Goal: Transaction & Acquisition: Book appointment/travel/reservation

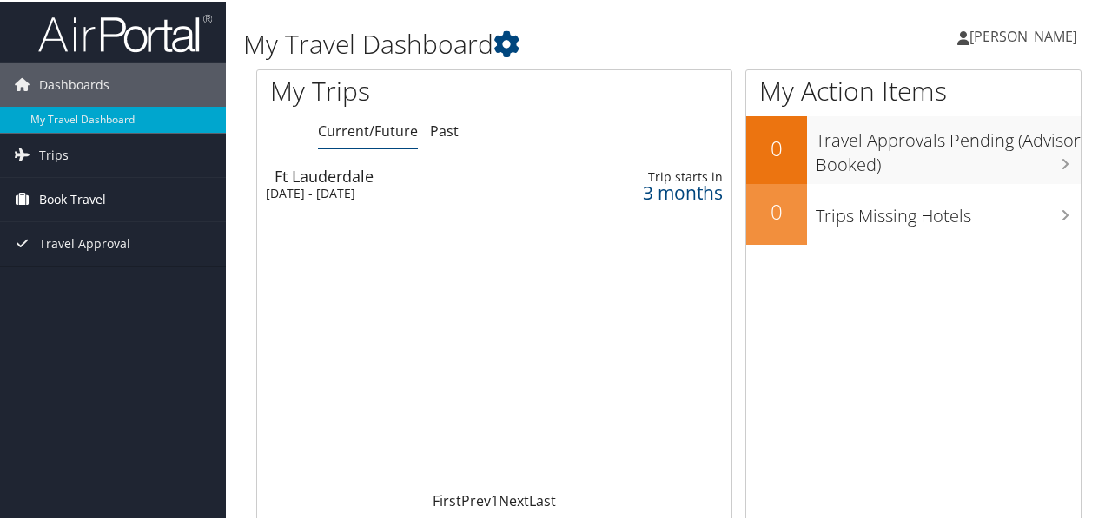
click at [115, 195] on link "Book Travel" at bounding box center [113, 197] width 226 height 43
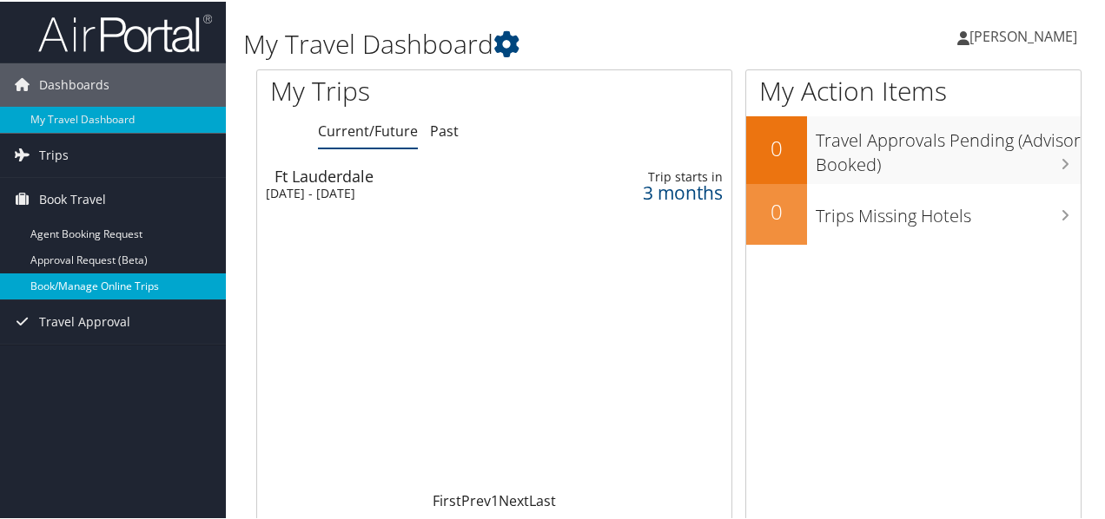
click at [111, 287] on link "Book/Manage Online Trips" at bounding box center [113, 285] width 226 height 26
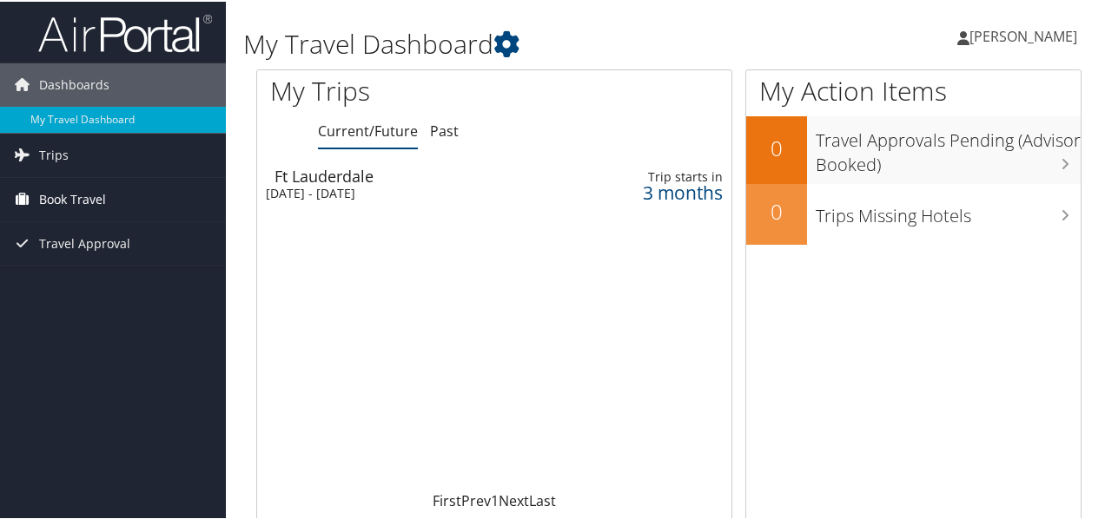
click at [69, 192] on span "Book Travel" at bounding box center [72, 197] width 67 height 43
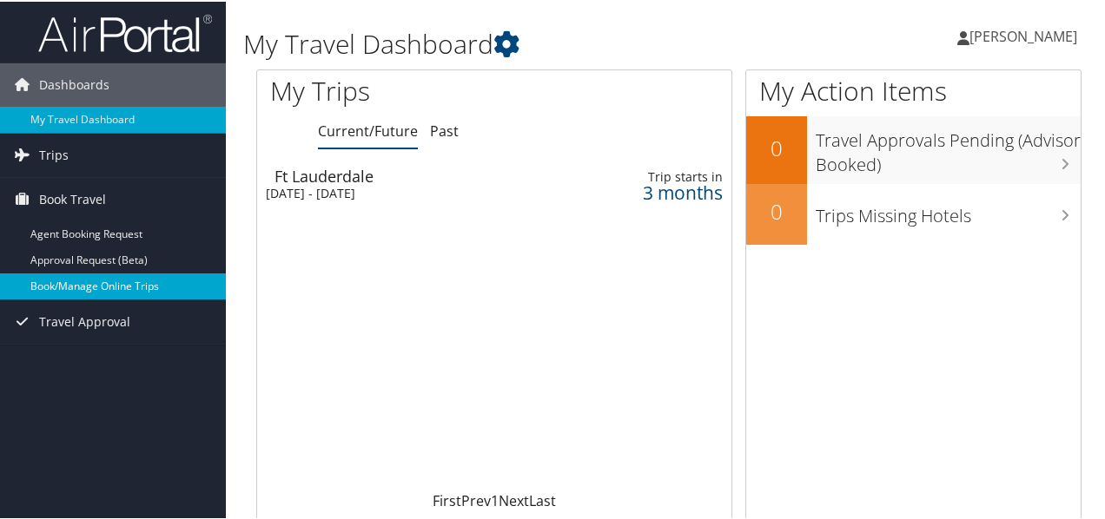
click at [102, 280] on link "Book/Manage Online Trips" at bounding box center [113, 285] width 226 height 26
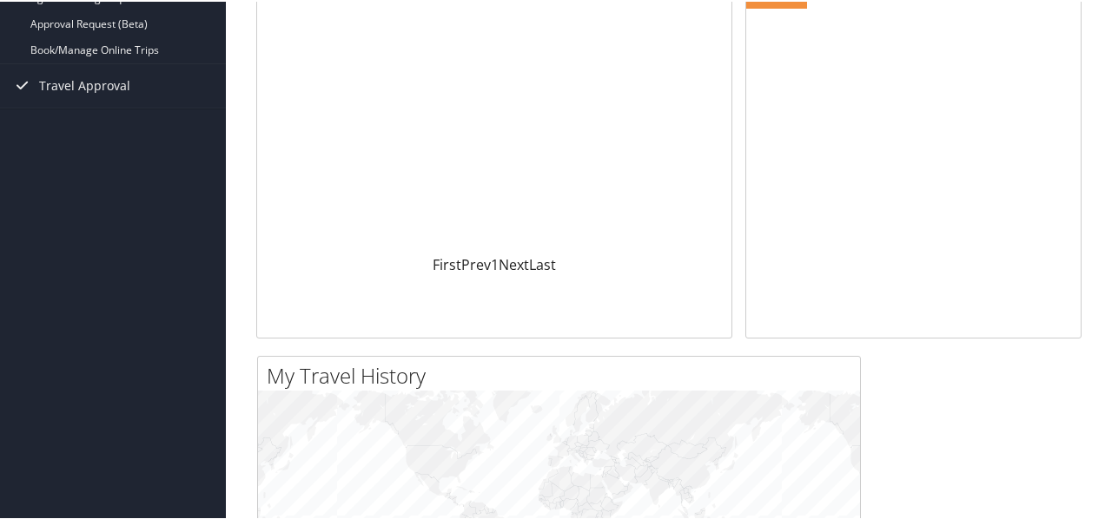
scroll to position [87, 0]
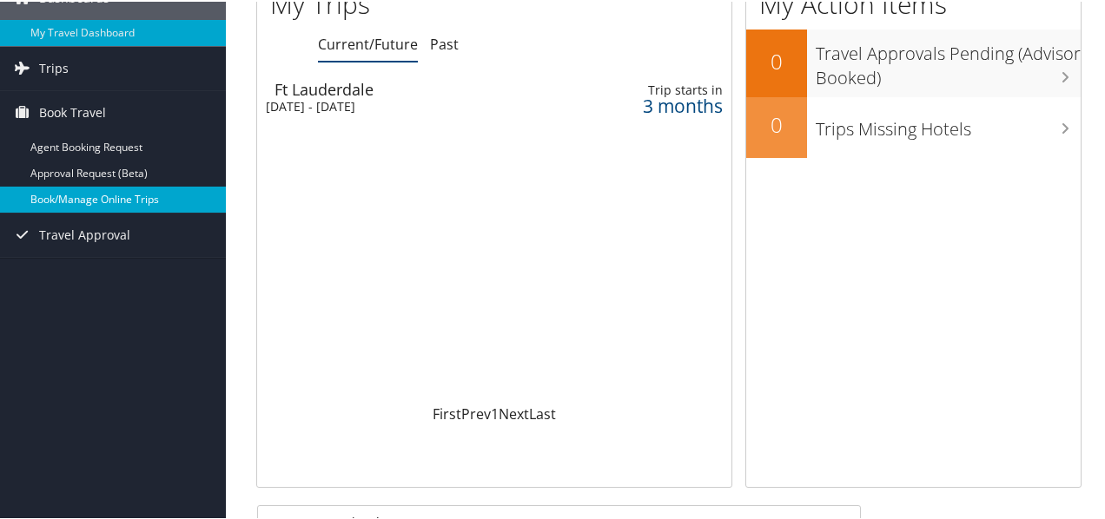
click at [130, 198] on link "Book/Manage Online Trips" at bounding box center [113, 198] width 226 height 26
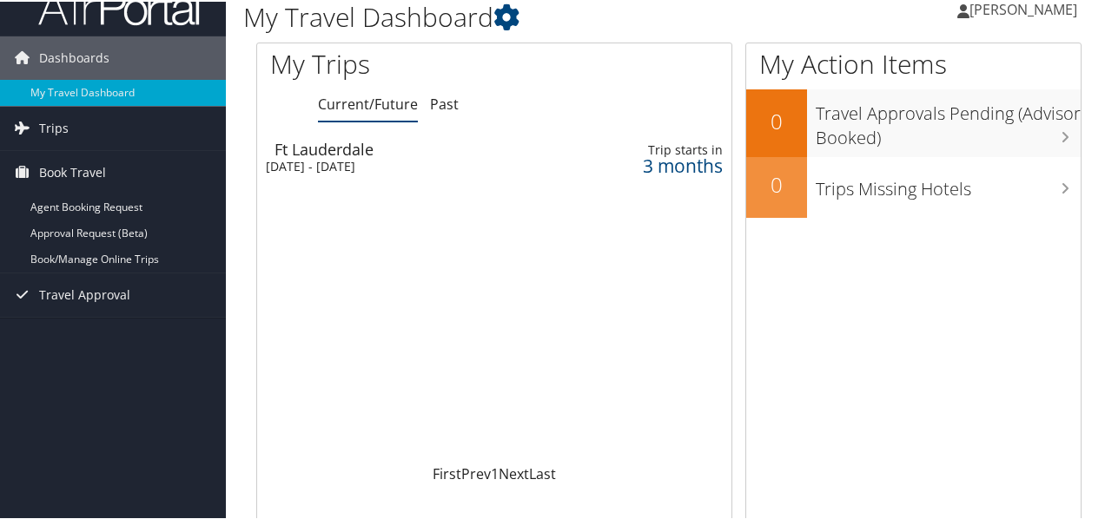
scroll to position [0, 0]
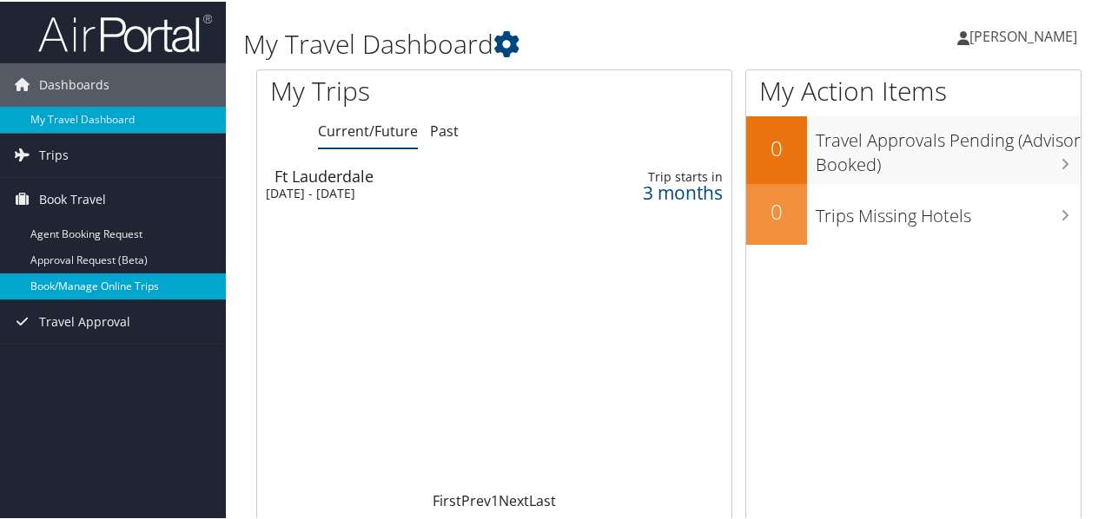
click at [108, 293] on link "Book/Manage Online Trips" at bounding box center [113, 285] width 226 height 26
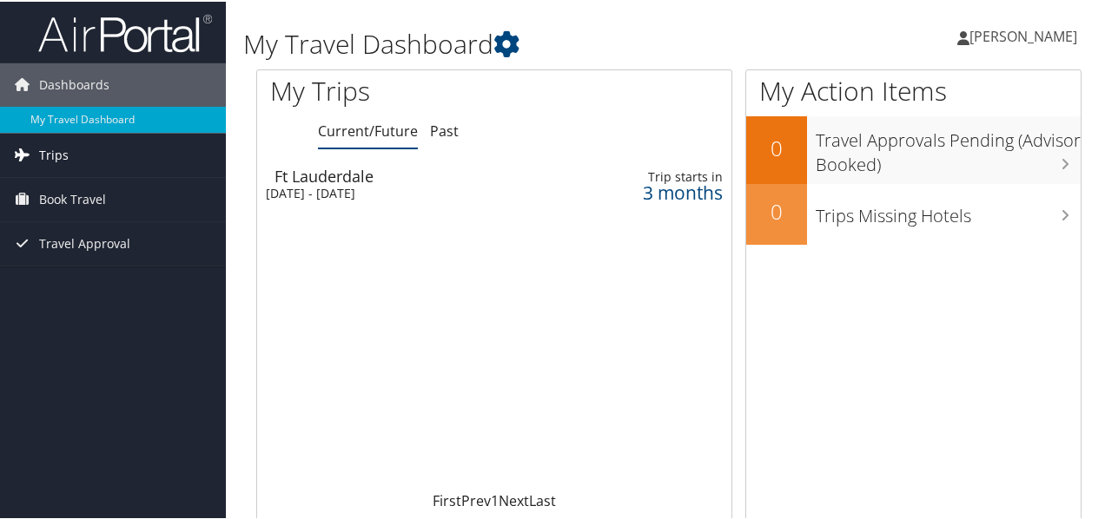
click at [116, 154] on link "Trips" at bounding box center [113, 153] width 226 height 43
click at [101, 279] on span "Book Travel" at bounding box center [72, 275] width 67 height 43
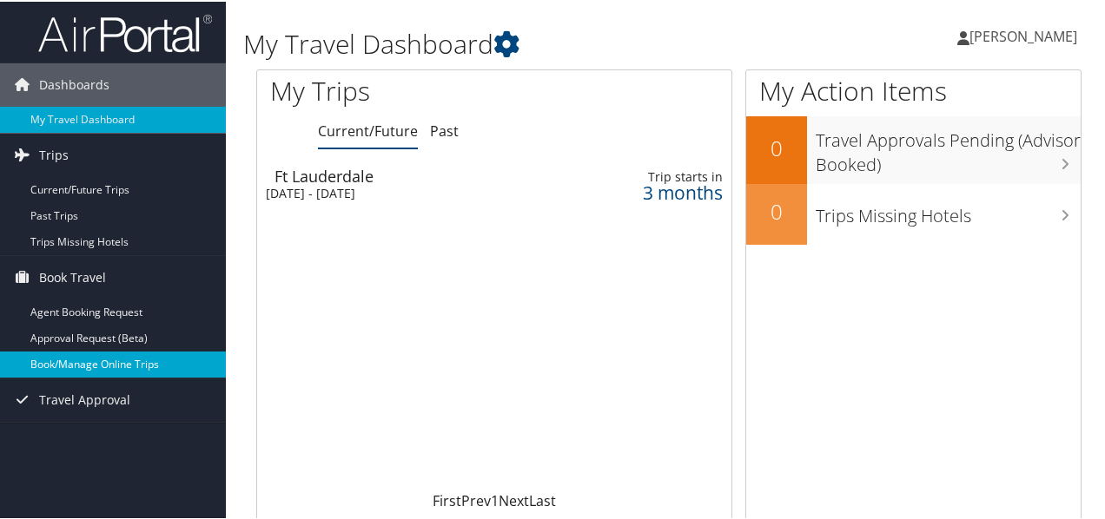
click at [103, 366] on link "Book/Manage Online Trips" at bounding box center [113, 363] width 226 height 26
click at [101, 358] on link "Book/Manage Online Trips" at bounding box center [113, 363] width 226 height 26
